Goal: Task Accomplishment & Management: Manage account settings

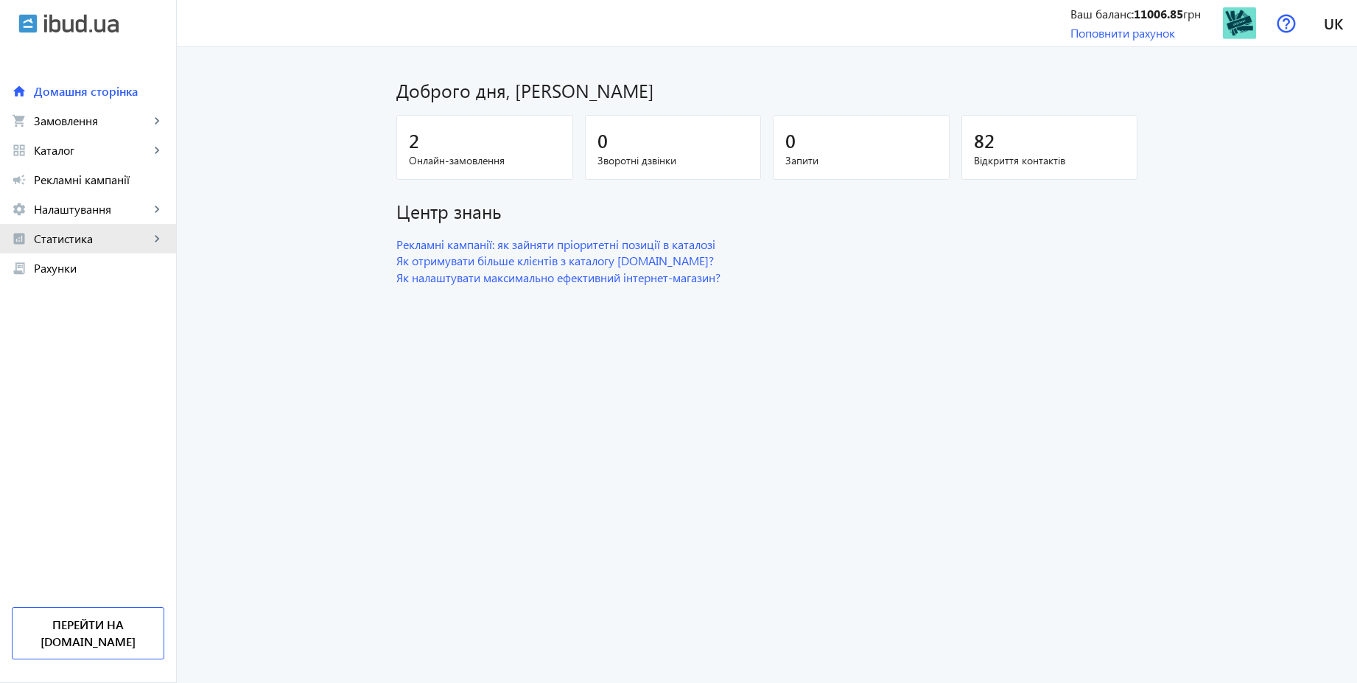
click at [77, 242] on span "Статистика" at bounding box center [92, 238] width 116 height 15
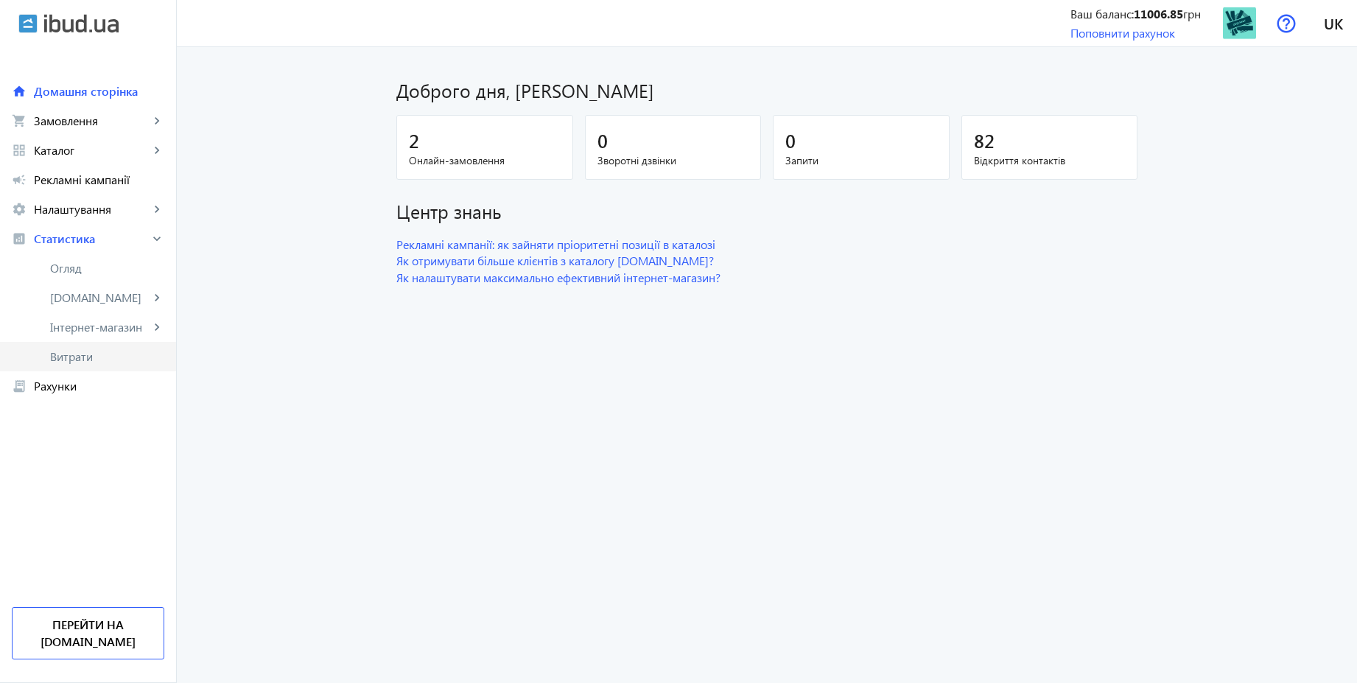
click at [86, 350] on span "Витрати" at bounding box center [107, 356] width 114 height 15
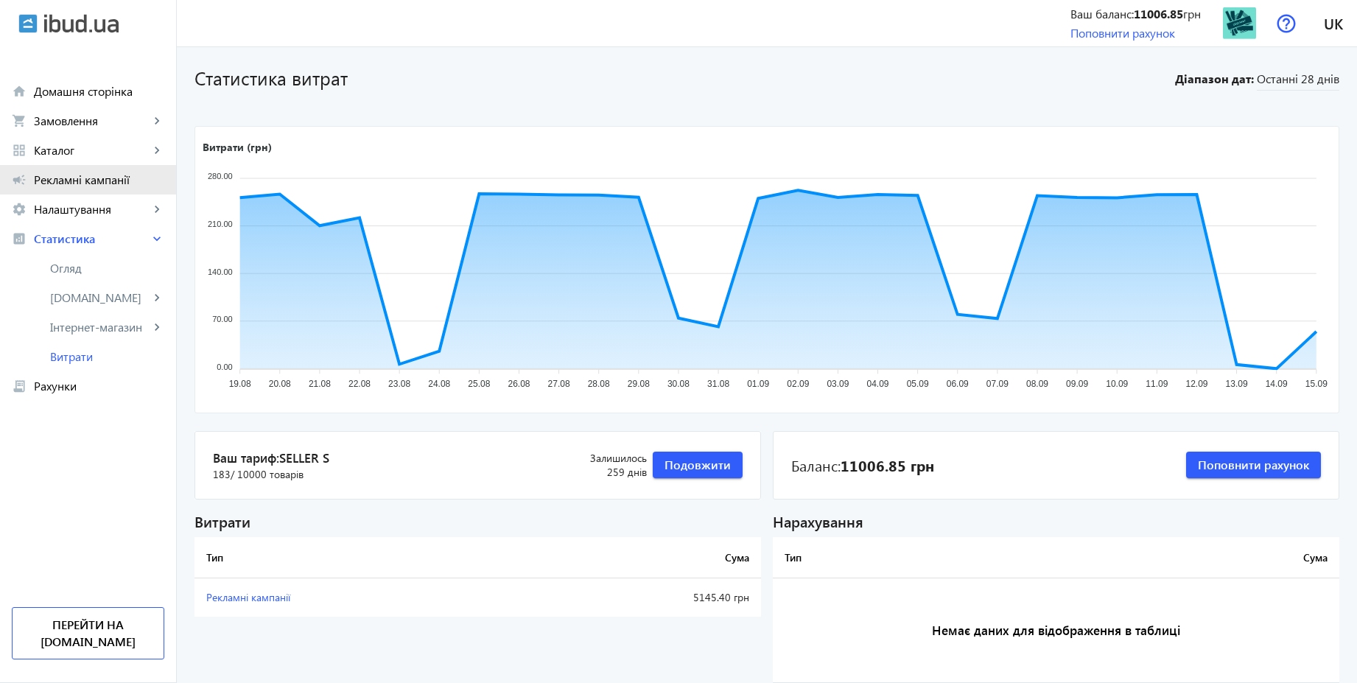
click at [83, 174] on span "Рекламні кампанії" at bounding box center [99, 179] width 130 height 15
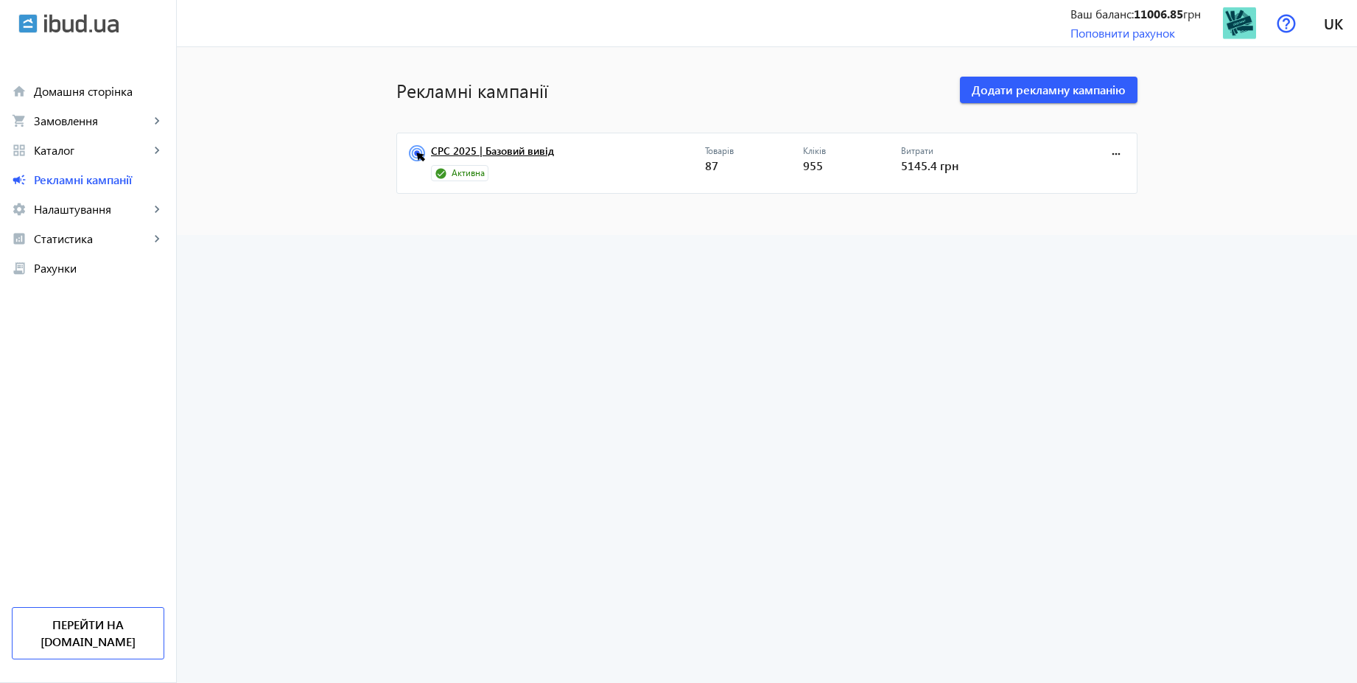
click at [521, 162] on link "CPC 2025 | Базовий вивід" at bounding box center [568, 155] width 274 height 21
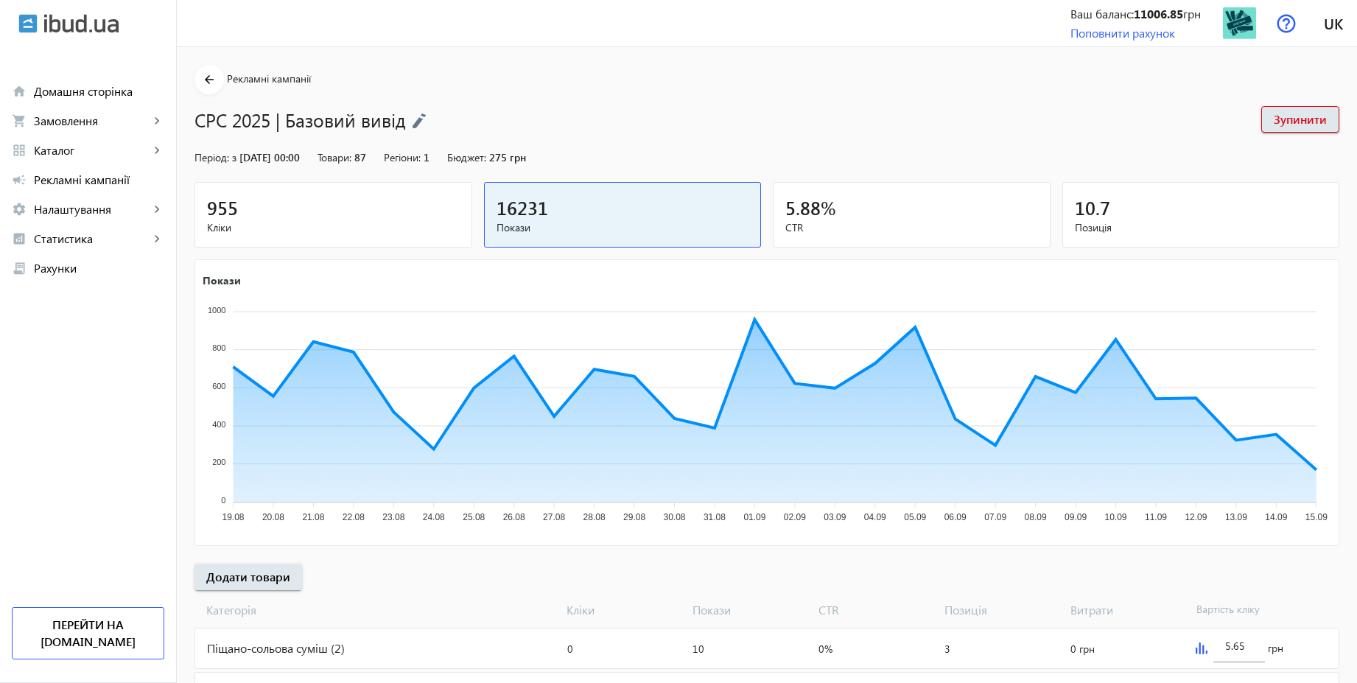
click at [418, 119] on img at bounding box center [419, 121] width 15 height 16
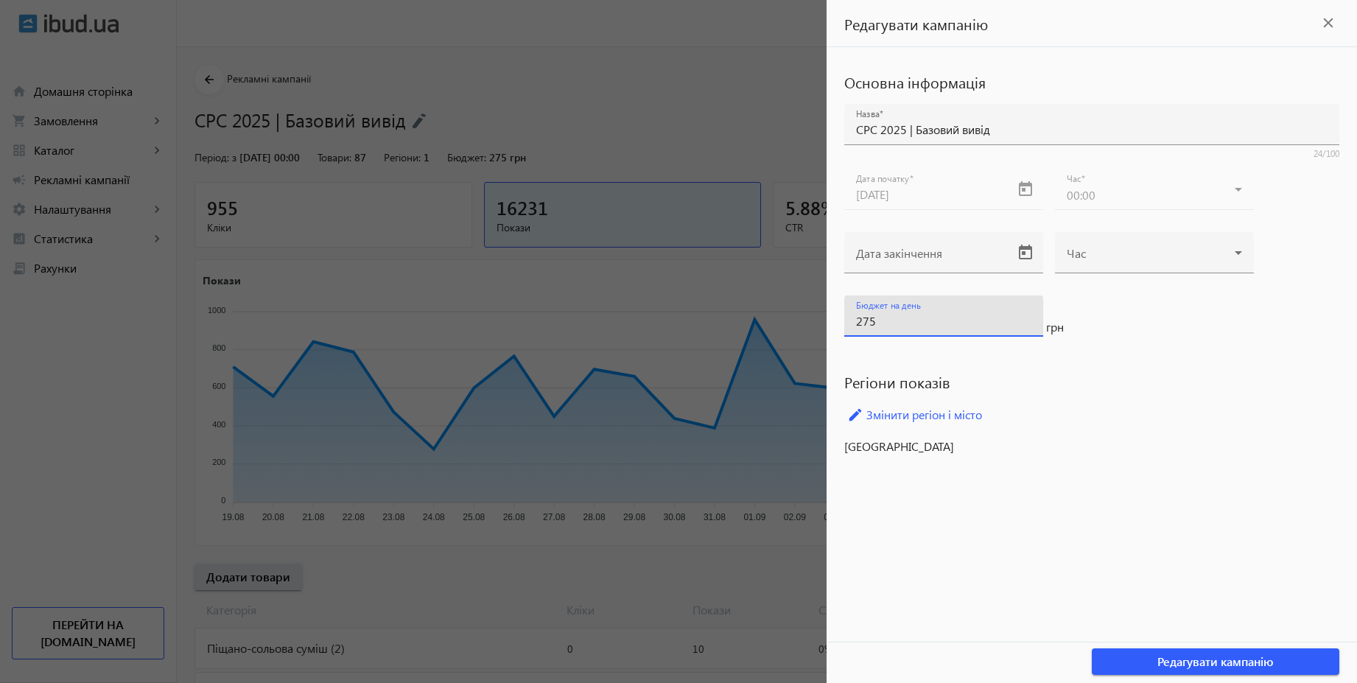
drag, startPoint x: 902, startPoint y: 323, endPoint x: 826, endPoint y: 315, distance: 76.3
click at [827, 315] on div "Основна інформація Назва CPC 2025 | Базовий вивід 24/100 Дата початку 08.06.202…" at bounding box center [1092, 262] width 530 height 431
type input "300"
click at [1230, 670] on span "button" at bounding box center [1216, 661] width 248 height 35
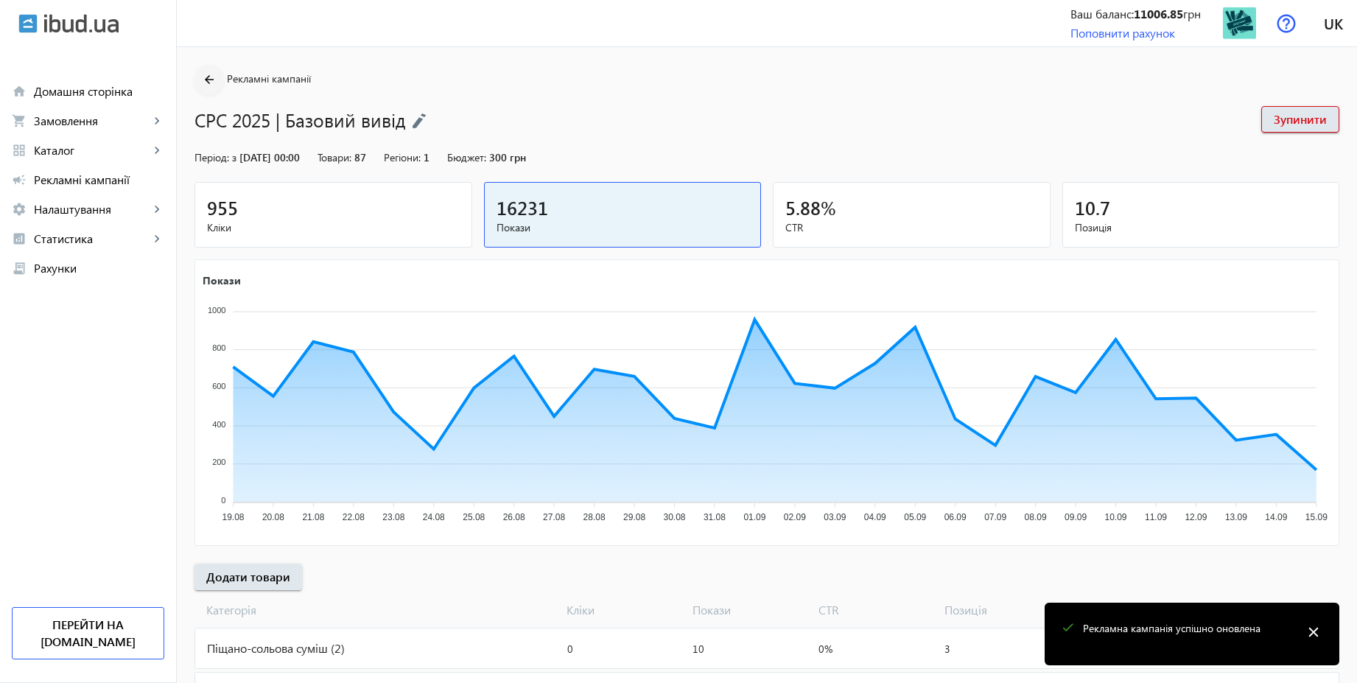
click at [207, 80] on mat-icon "arrow_back" at bounding box center [209, 80] width 18 height 18
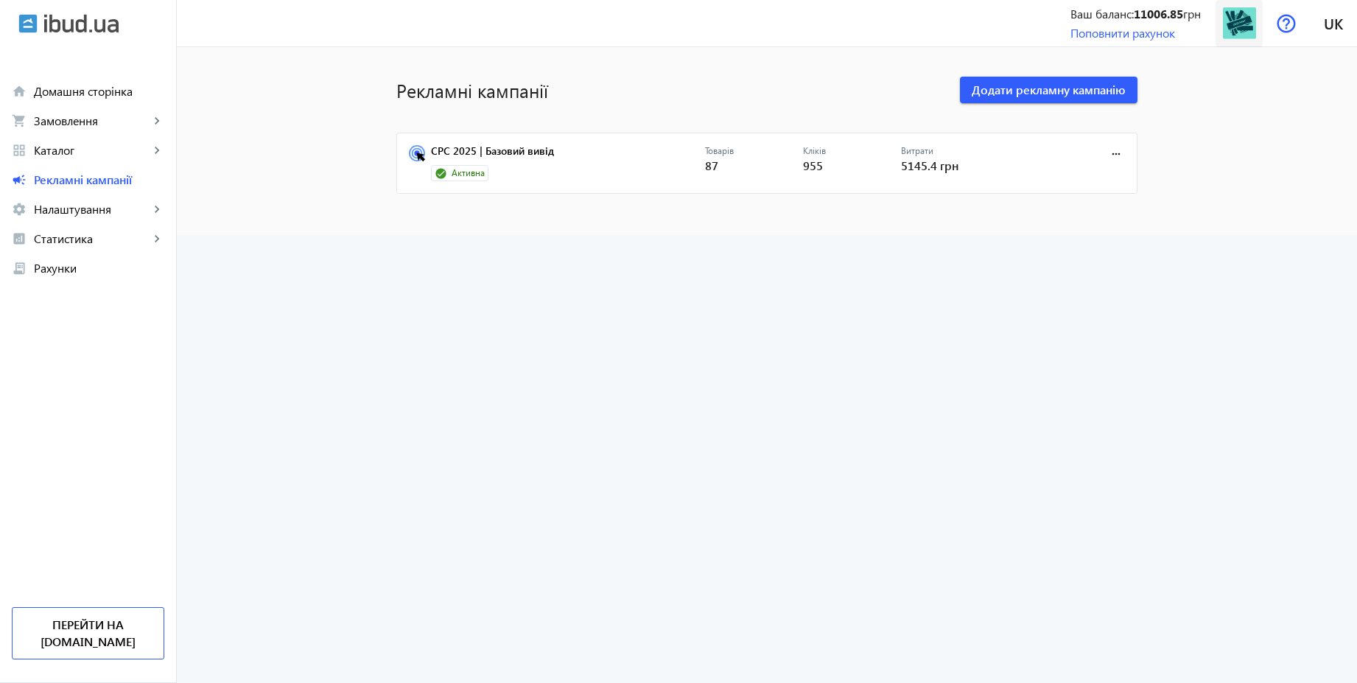
click at [1236, 28] on img at bounding box center [1239, 23] width 33 height 33
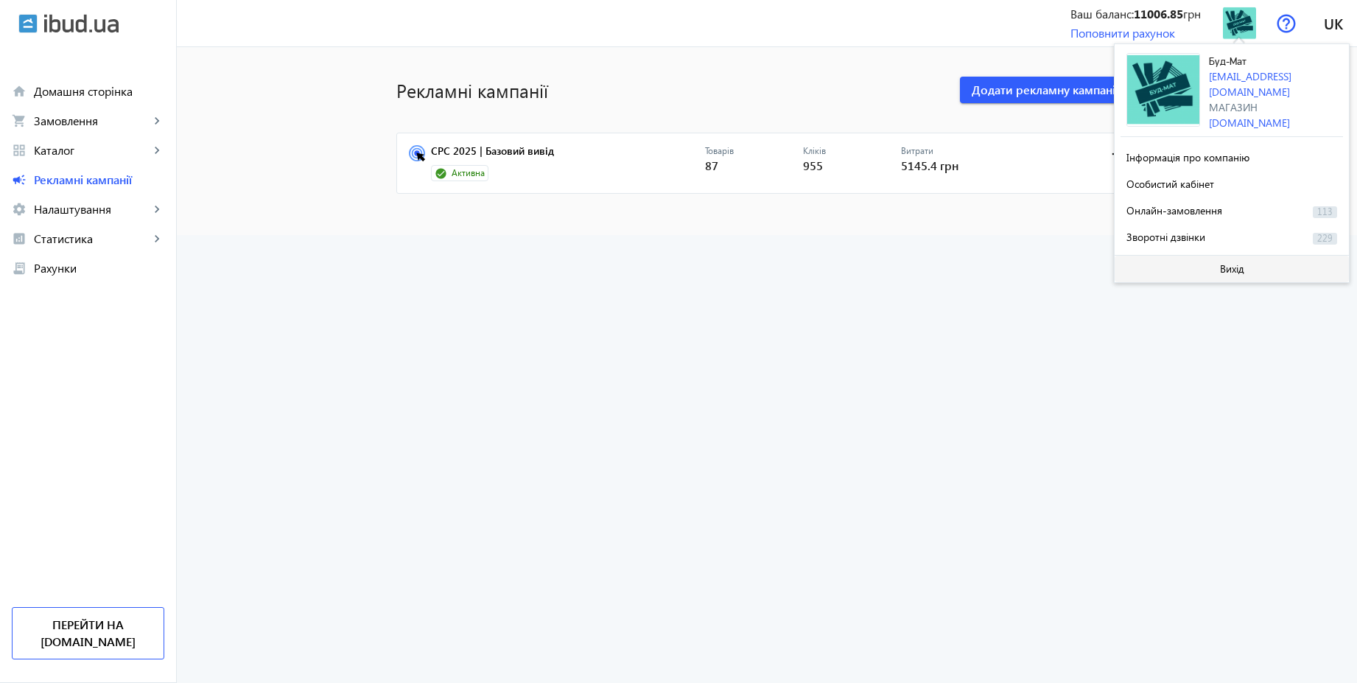
click at [1233, 271] on span "Вихід" at bounding box center [1232, 269] width 24 height 12
